Goal: Task Accomplishment & Management: Manage account settings

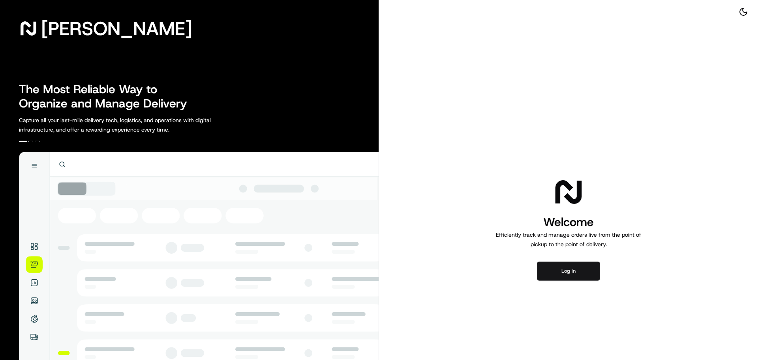
click at [564, 272] on button "Log in" at bounding box center [568, 270] width 63 height 19
